Goal: Find specific page/section: Find specific page/section

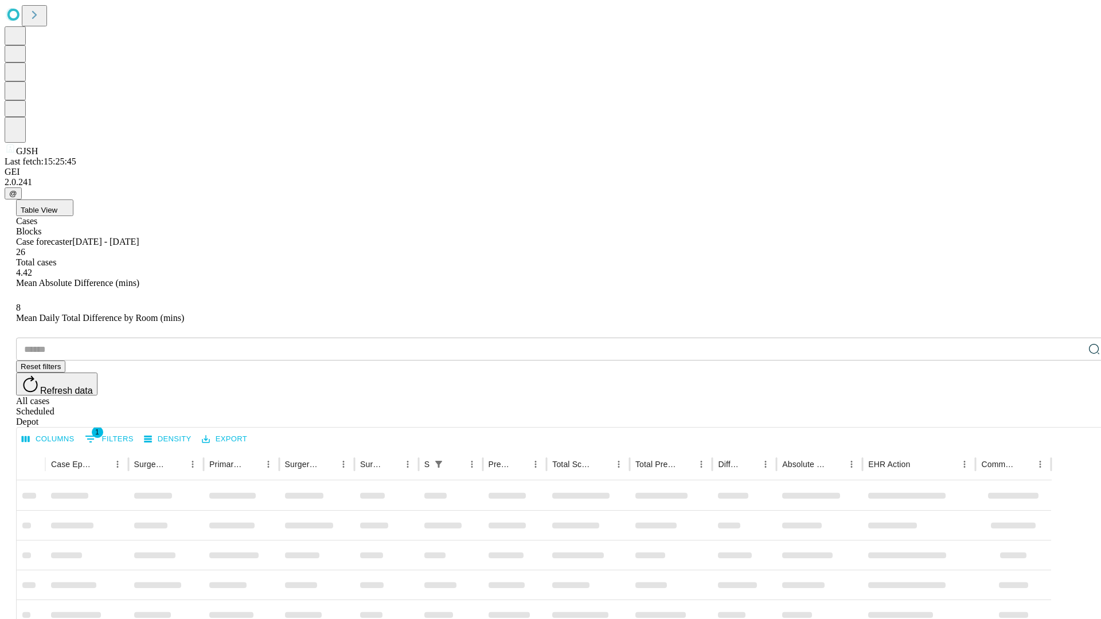
click at [1071, 417] on div "Depot" at bounding box center [562, 422] width 1092 height 10
